Goal: Navigation & Orientation: Find specific page/section

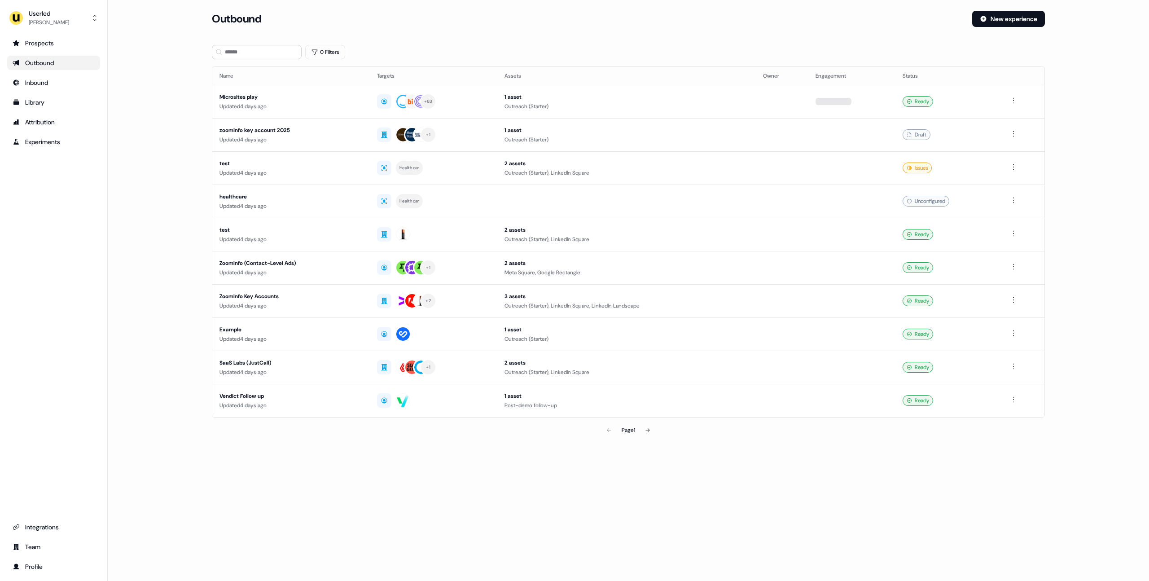
drag, startPoint x: 203, startPoint y: 95, endPoint x: 102, endPoint y: 25, distance: 122.9
click at [194, 93] on main "Loading... Outbound New experience 0 Filters Name Targets Assets Owner Engageme…" at bounding box center [628, 237] width 1041 height 453
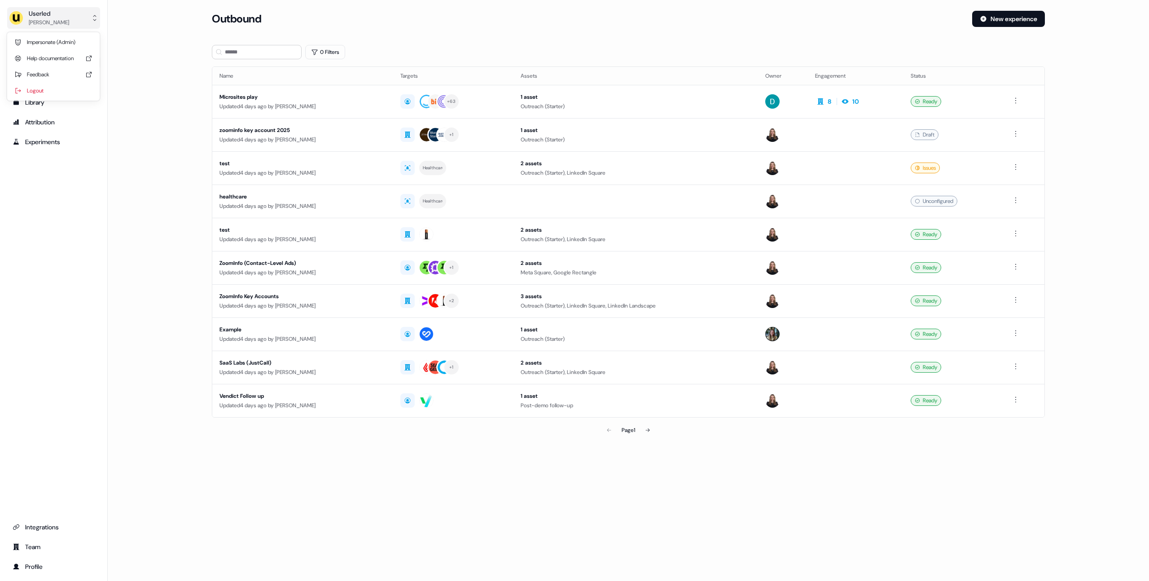
click at [69, 13] on button "Userled [PERSON_NAME]" at bounding box center [53, 18] width 93 height 22
click at [557, 14] on div "Userled [PERSON_NAME] Impersonate (Admin) Help documentation Feedback Logout Pr…" at bounding box center [574, 290] width 1149 height 581
